Goal: Task Accomplishment & Management: Manage account settings

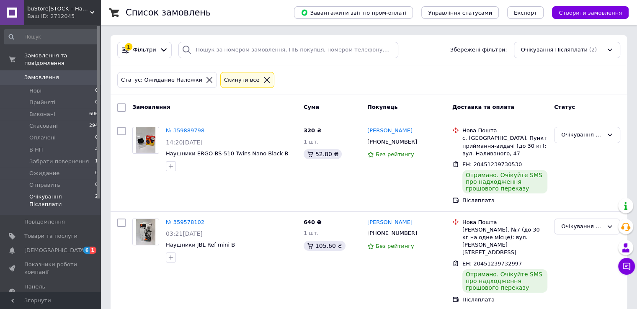
click at [46, 193] on span "Очікування Післяплати" at bounding box center [62, 200] width 66 height 15
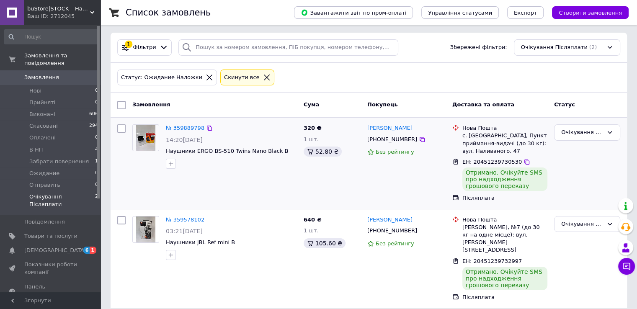
scroll to position [3, 0]
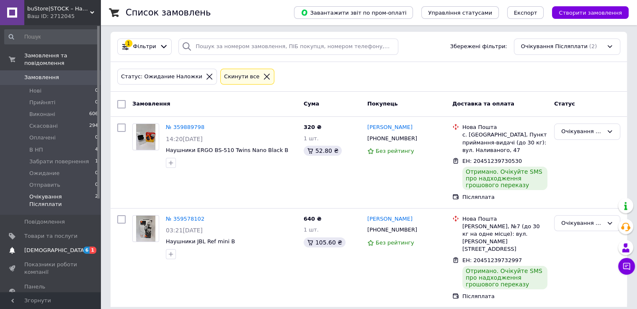
click at [44, 247] on span "[DEMOGRAPHIC_DATA]" at bounding box center [55, 251] width 62 height 8
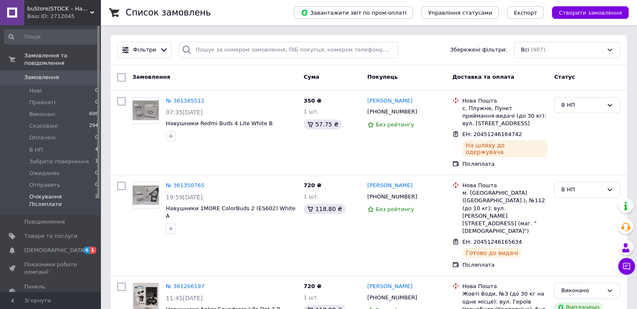
click at [53, 193] on span "Очікування Післяплати" at bounding box center [62, 200] width 66 height 15
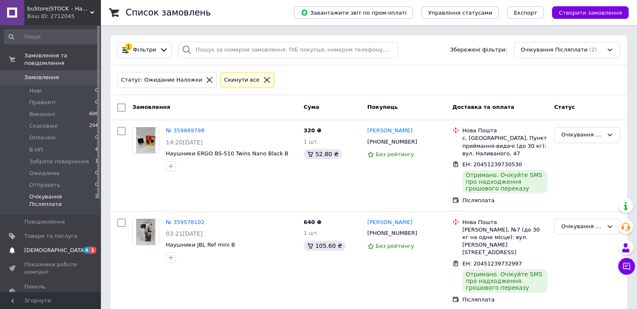
click at [38, 247] on span "[DEMOGRAPHIC_DATA]" at bounding box center [55, 251] width 62 height 8
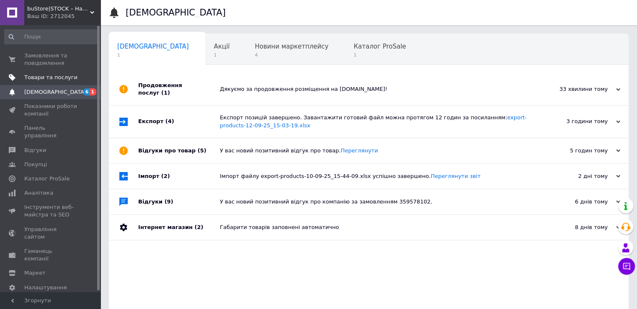
click at [43, 77] on span "Товари та послуги" at bounding box center [50, 78] width 53 height 8
